Goal: Transaction & Acquisition: Purchase product/service

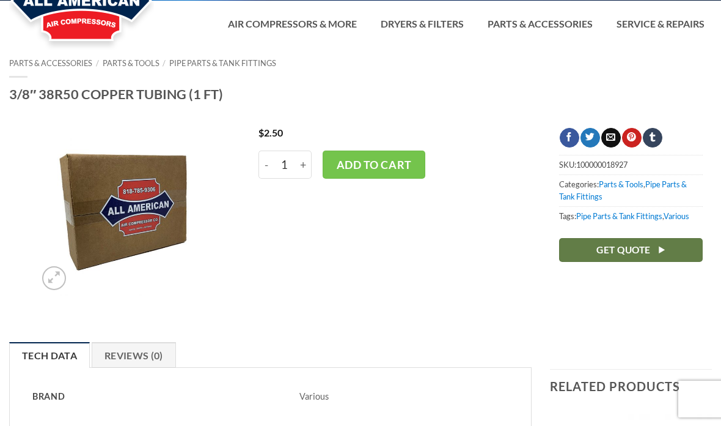
scroll to position [39, 0]
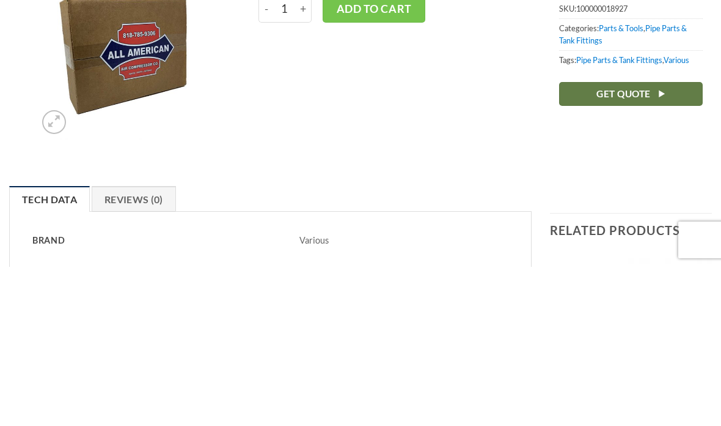
click at [632, 182] on link "Parts & Tools" at bounding box center [621, 187] width 45 height 10
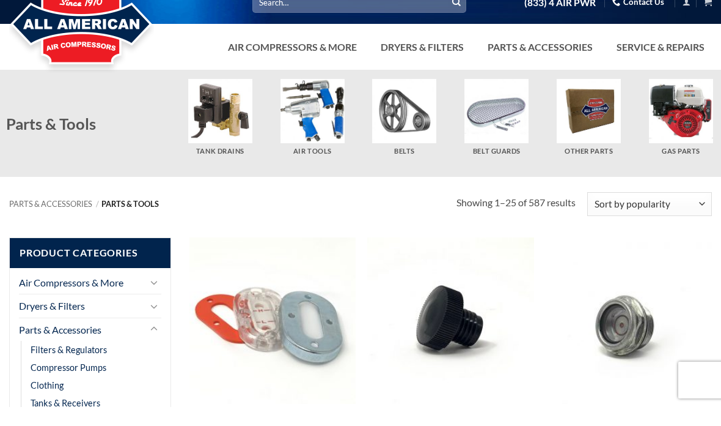
click at [589, 140] on img "Visit product category Other Parts" at bounding box center [589, 130] width 64 height 64
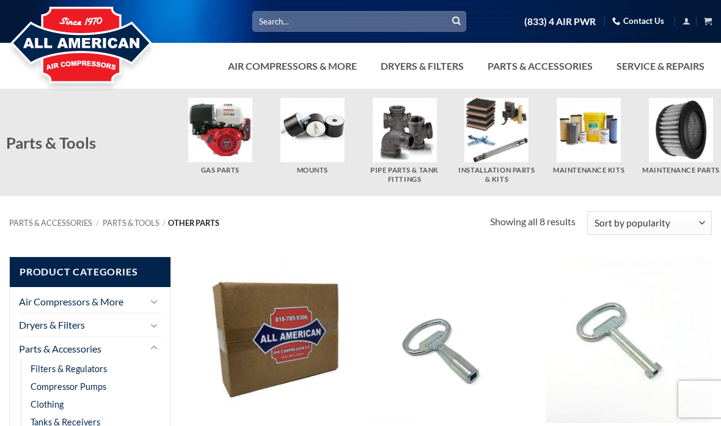
click at [321, 21] on input "Search for:" at bounding box center [360, 21] width 214 height 20
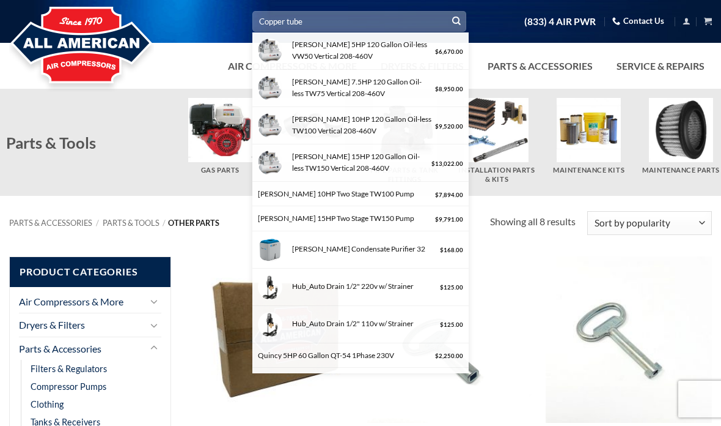
type input "Copper tube"
click at [457, 21] on button "Submit" at bounding box center [457, 21] width 18 height 18
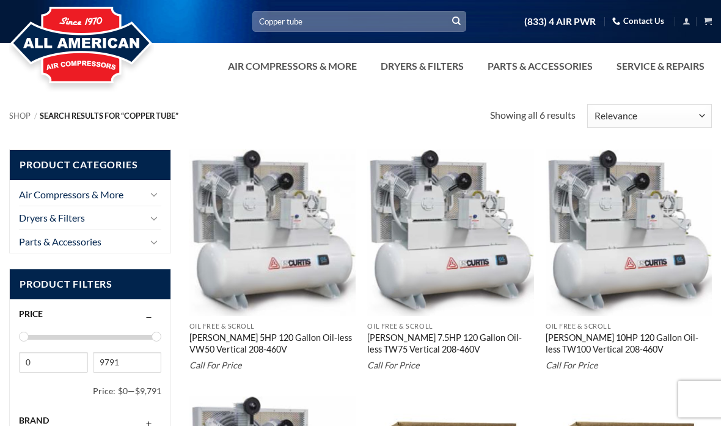
click at [325, 21] on input "Copper tube" at bounding box center [360, 21] width 214 height 20
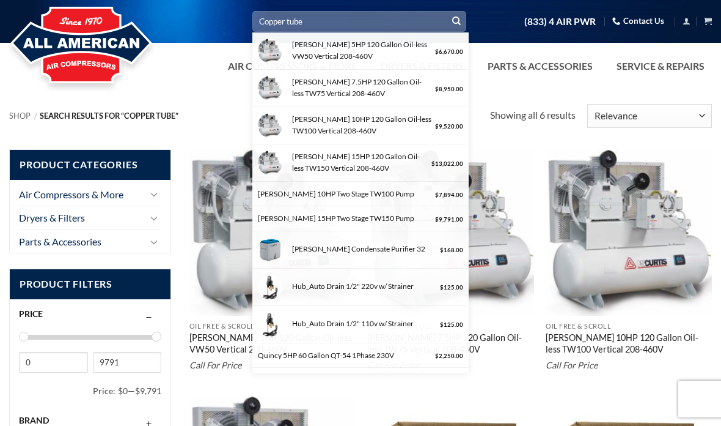
click at [311, 18] on input "Copper tube" at bounding box center [360, 21] width 214 height 20
click at [305, 24] on input "Copper tube" at bounding box center [360, 21] width 214 height 20
click at [299, 26] on input "Copper tube" at bounding box center [360, 21] width 214 height 20
click at [458, 22] on icon "Submit" at bounding box center [456, 21] width 9 height 10
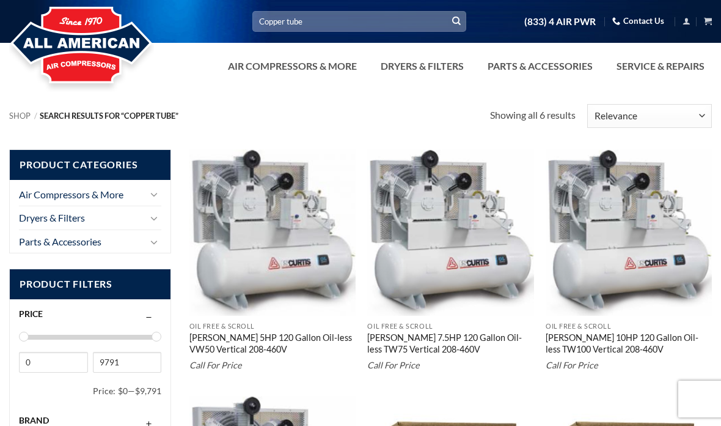
click at [300, 26] on input "Copper tube" at bounding box center [360, 21] width 214 height 20
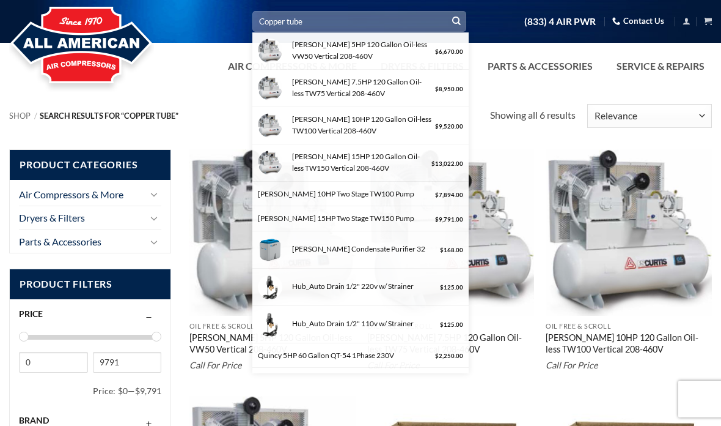
click at [333, 15] on input "Copper tube" at bounding box center [360, 21] width 214 height 20
click at [304, 20] on input "Copper tube" at bounding box center [360, 21] width 214 height 20
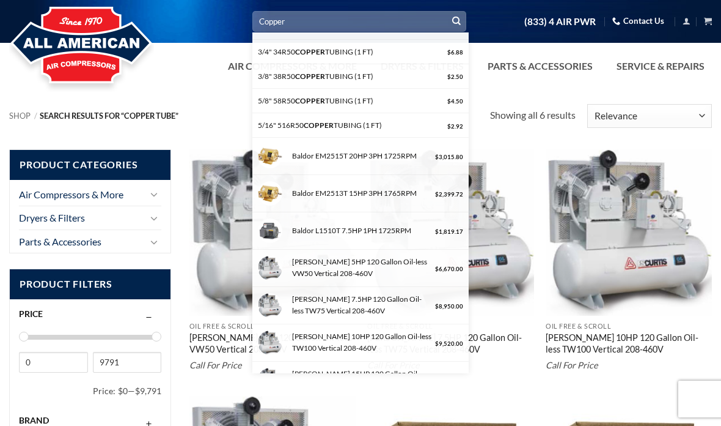
scroll to position [41, 0]
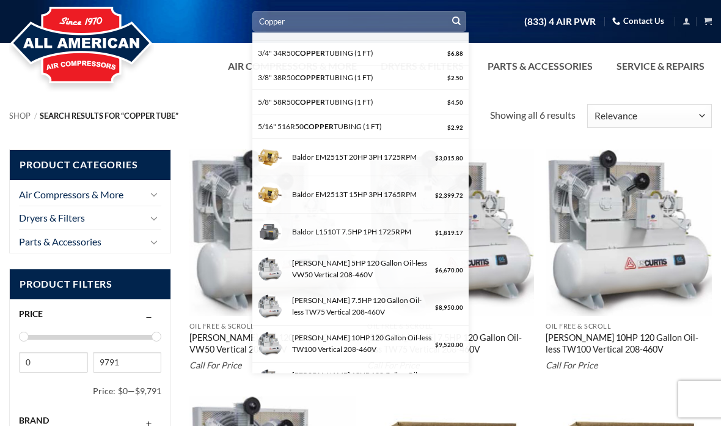
click at [340, 77] on div "3/8" 38R50 COPPER TUBING (1 FT)" at bounding box center [351, 78] width 186 height 12
type input "3/8" 38R50 COPPER TUBING (1 FT)"
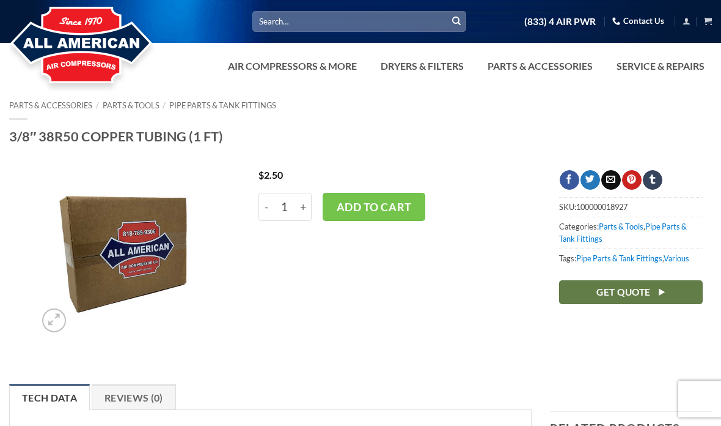
click at [226, 104] on link "Pipe Parts & Tank Fittings" at bounding box center [222, 105] width 107 height 10
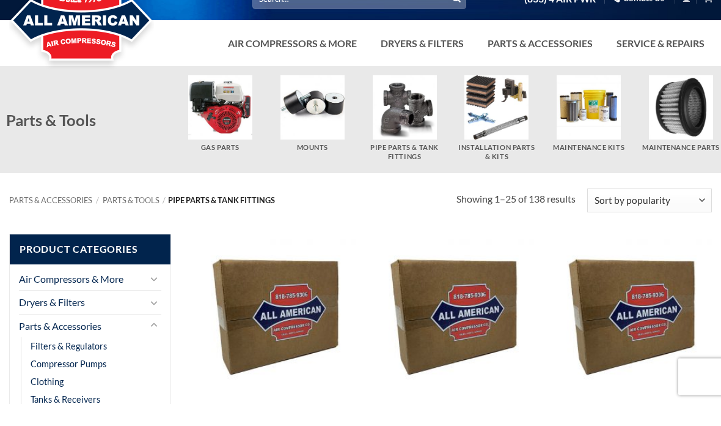
click at [500, 138] on img "Visit product category Installation Parts & Kits" at bounding box center [497, 130] width 64 height 64
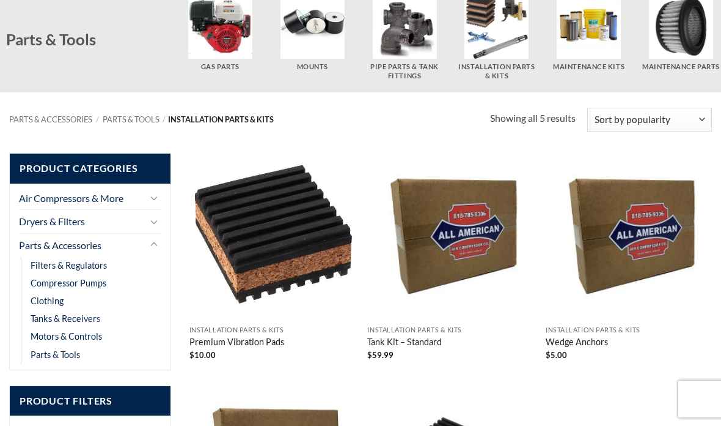
scroll to position [102, 0]
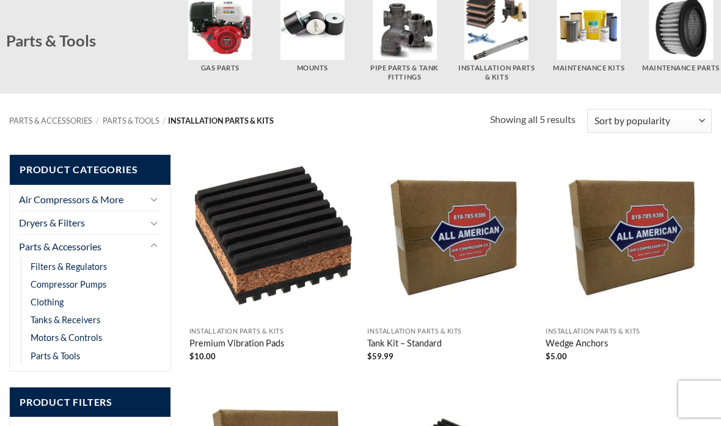
click at [418, 70] on h5 "Pipe Parts & Tank Fittings" at bounding box center [404, 73] width 80 height 18
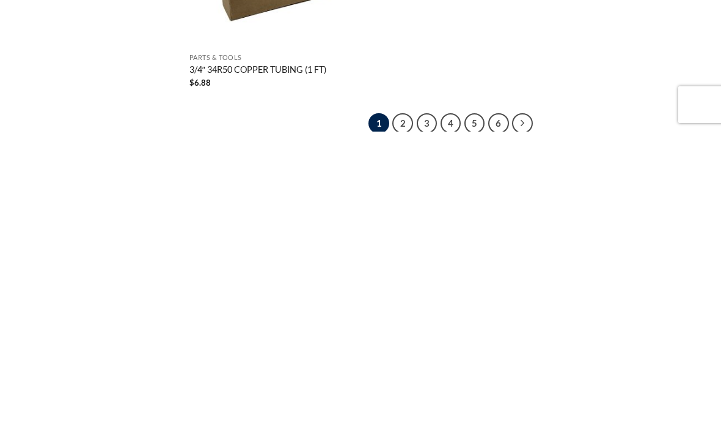
scroll to position [1950, 0]
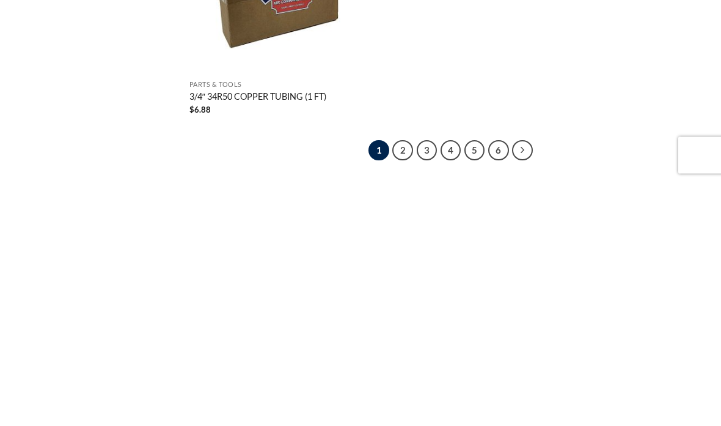
click at [409, 384] on link "2" at bounding box center [403, 394] width 21 height 21
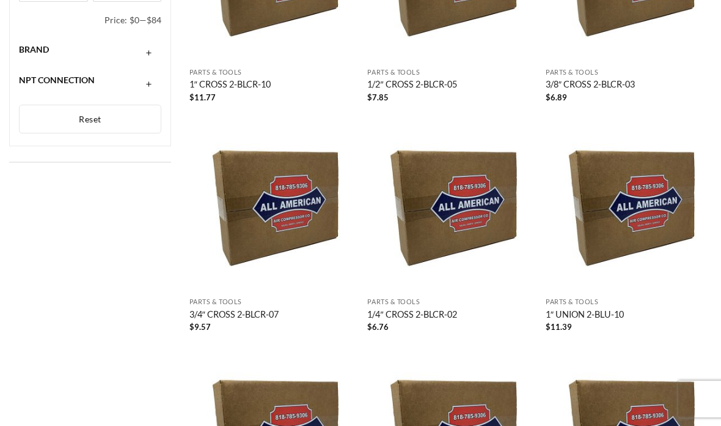
scroll to position [569, 0]
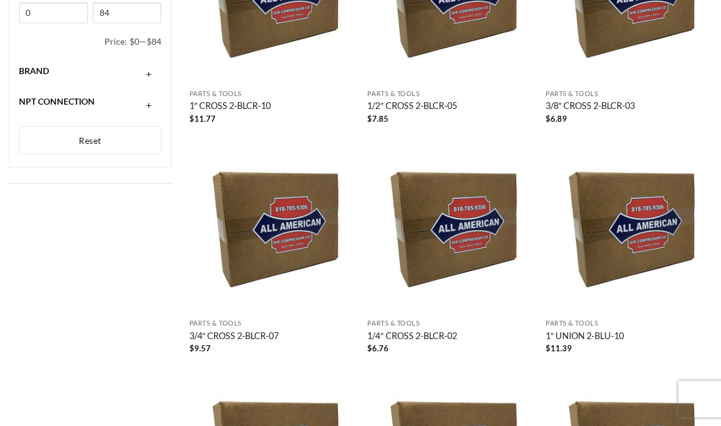
click at [581, 31] on img at bounding box center [629, 0] width 166 height 166
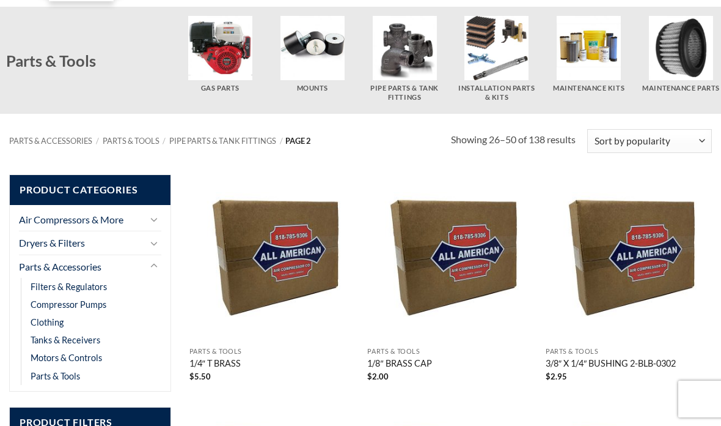
scroll to position [58, 0]
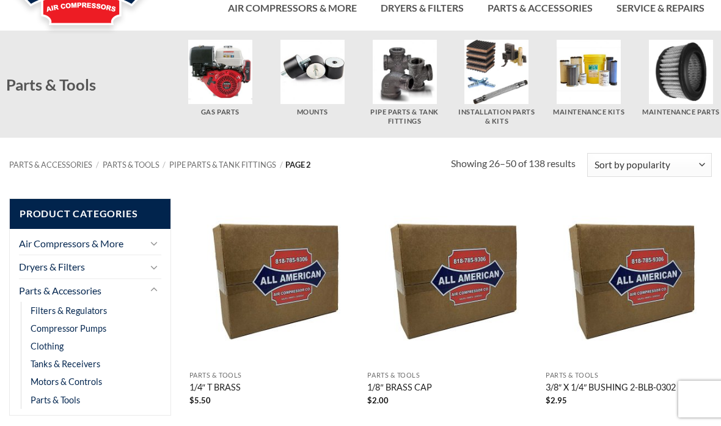
click at [168, 57] on icon "Previous" at bounding box center [168, 61] width 22 height 22
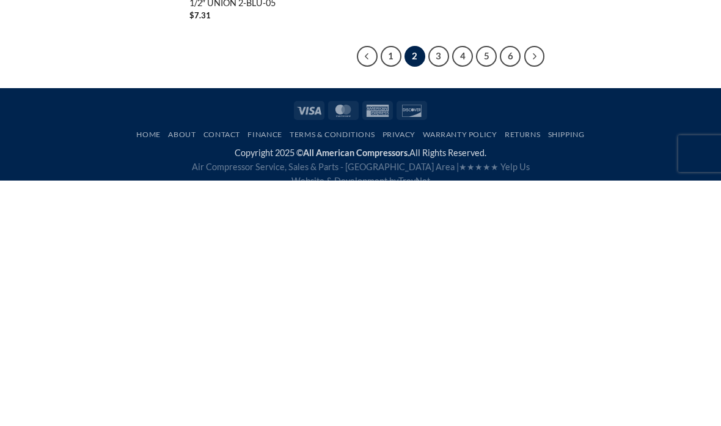
scroll to position [2048, 0]
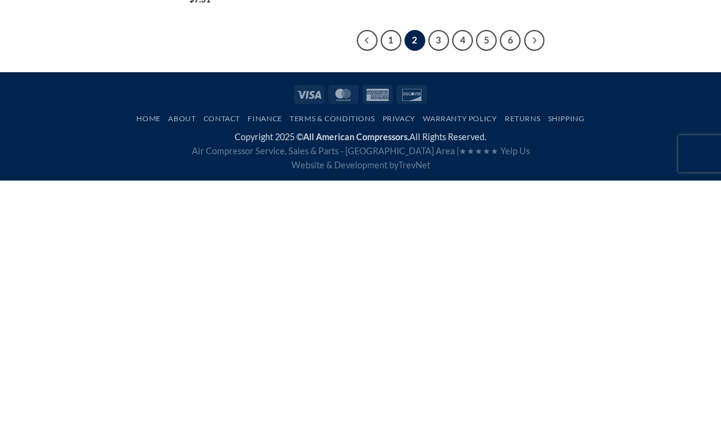
click at [513, 275] on link "6" at bounding box center [510, 285] width 21 height 21
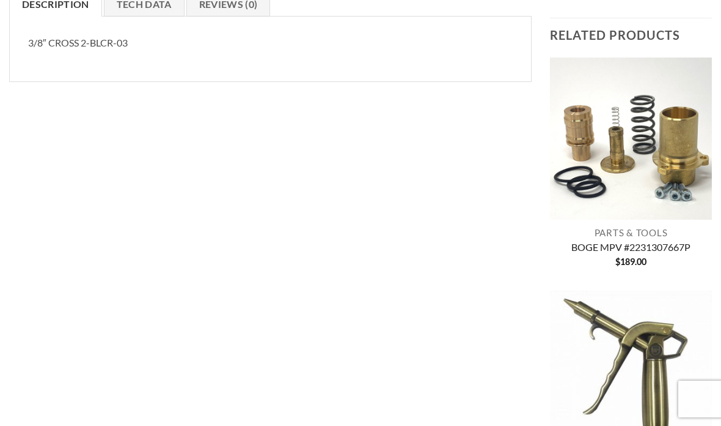
scroll to position [433, 0]
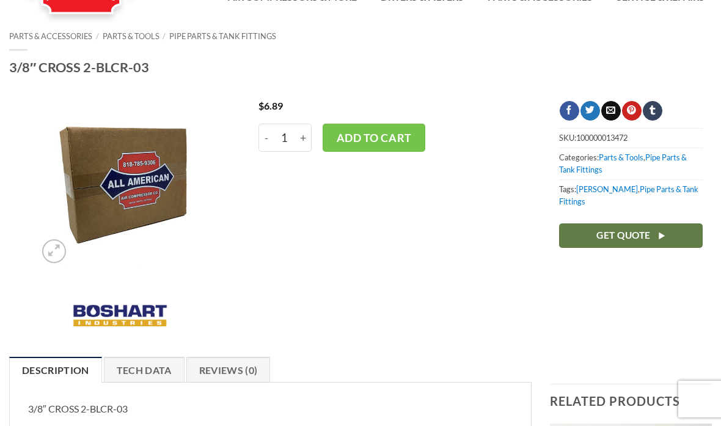
click at [593, 83] on div at bounding box center [360, 92] width 721 height 18
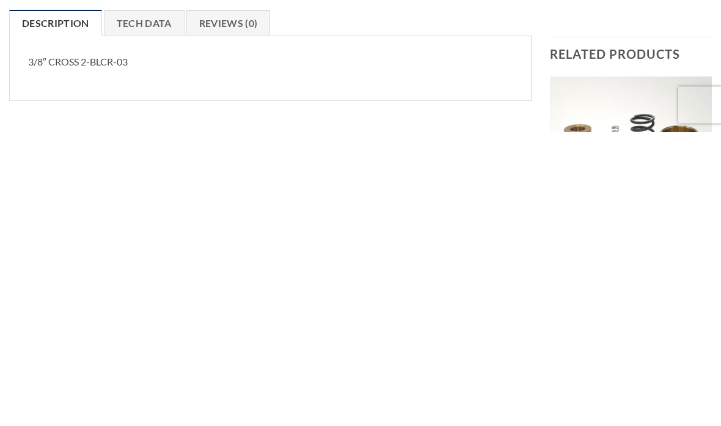
scroll to position [123, 0]
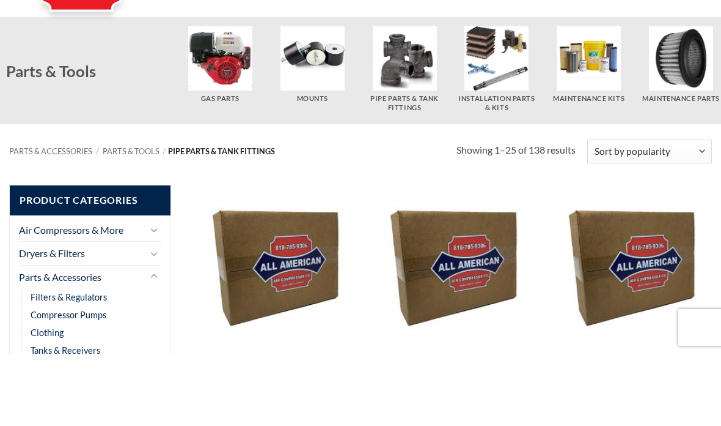
scroll to position [72, 0]
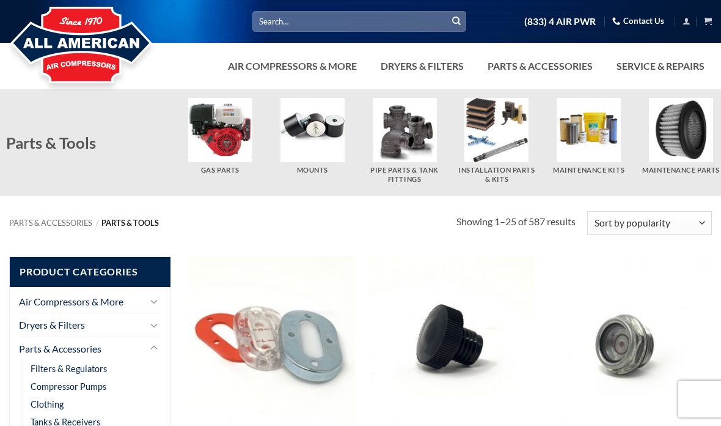
scroll to position [68, 0]
